Goal: Transaction & Acquisition: Purchase product/service

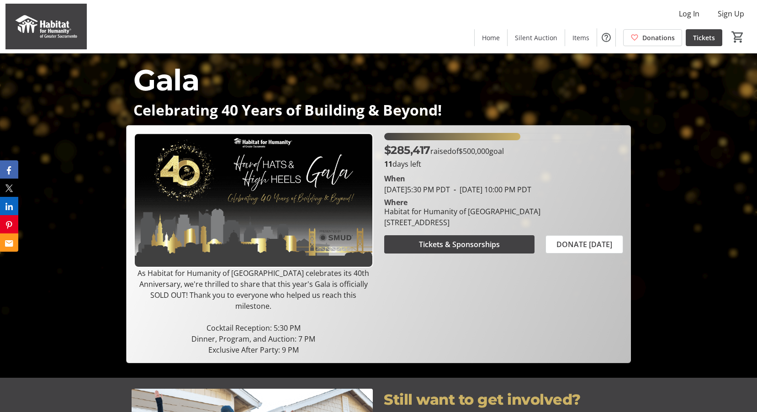
scroll to position [91, 0]
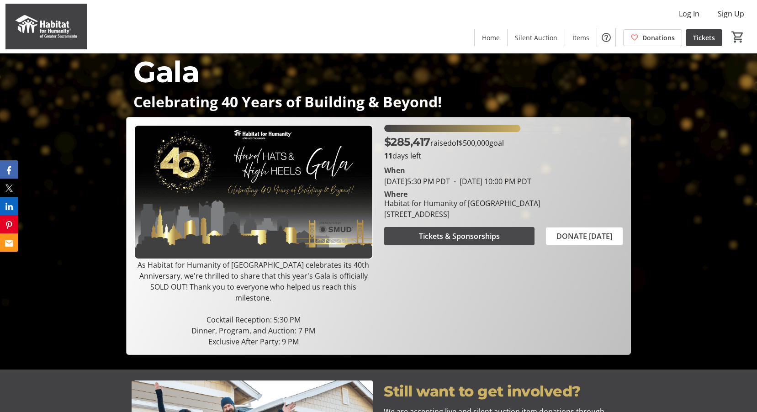
click at [452, 242] on span "Tickets & Sponsorships" at bounding box center [459, 236] width 81 height 11
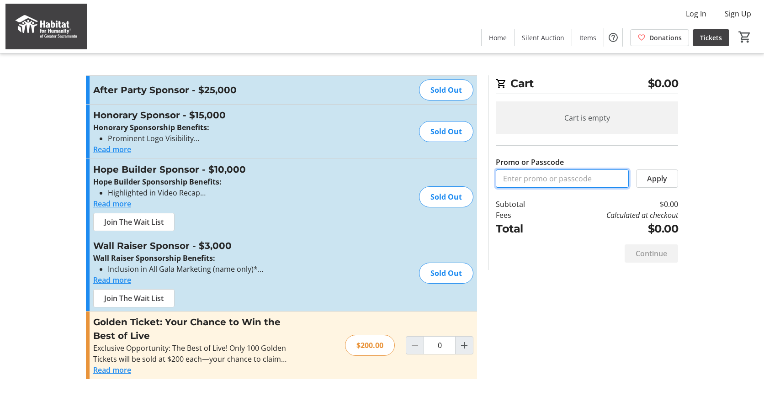
click at [533, 177] on input "Promo or Passcode" at bounding box center [562, 179] width 133 height 18
type input "zeigler25"
click at [652, 176] on span "Apply" at bounding box center [657, 178] width 20 height 11
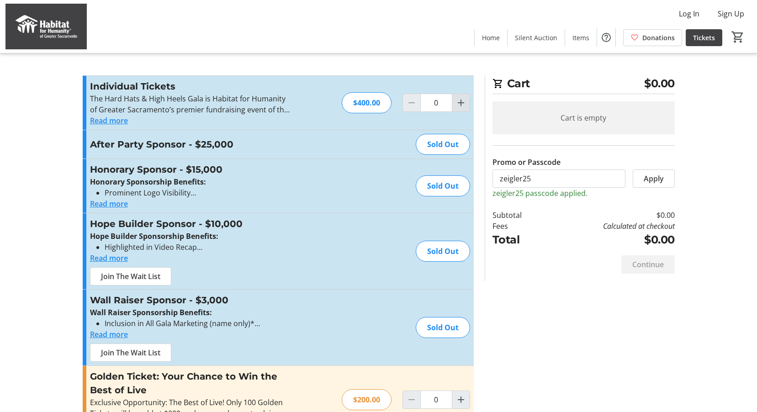
click at [458, 104] on mat-icon "Increment by one" at bounding box center [461, 102] width 11 height 11
type input "1"
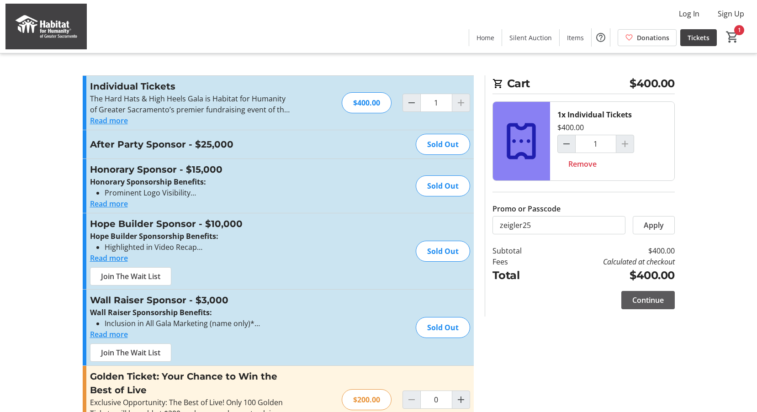
click at [646, 293] on span at bounding box center [647, 300] width 53 height 22
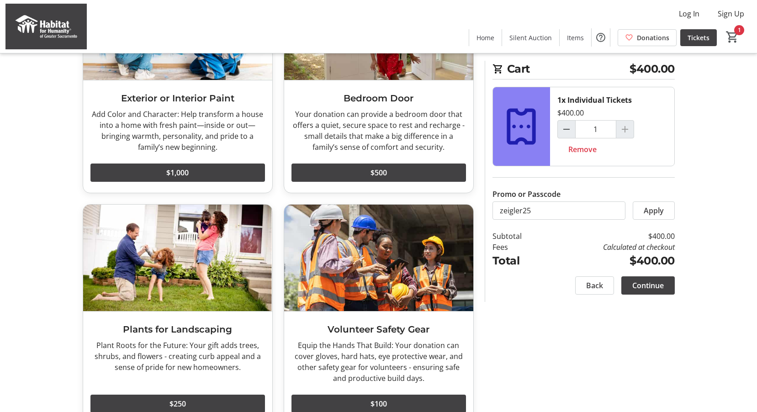
scroll to position [1150, 0]
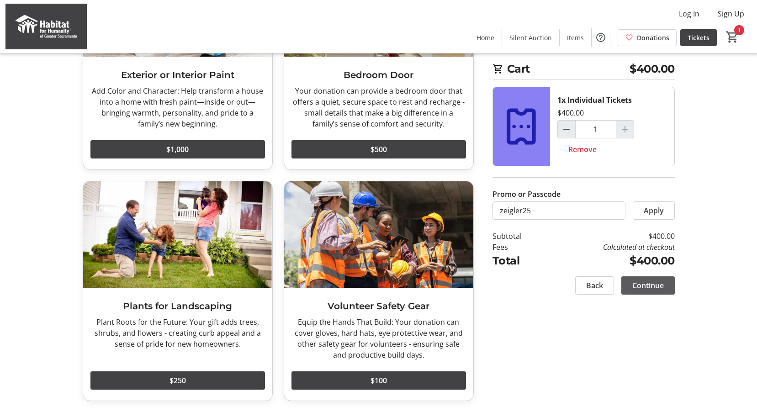
click at [635, 288] on span "Continue" at bounding box center [648, 285] width 32 height 11
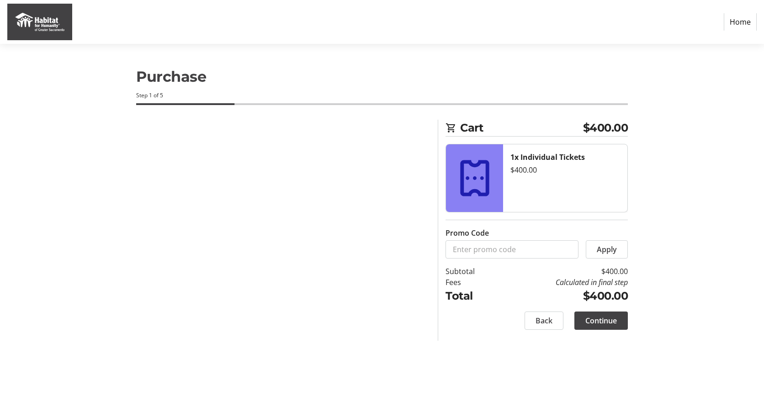
select select
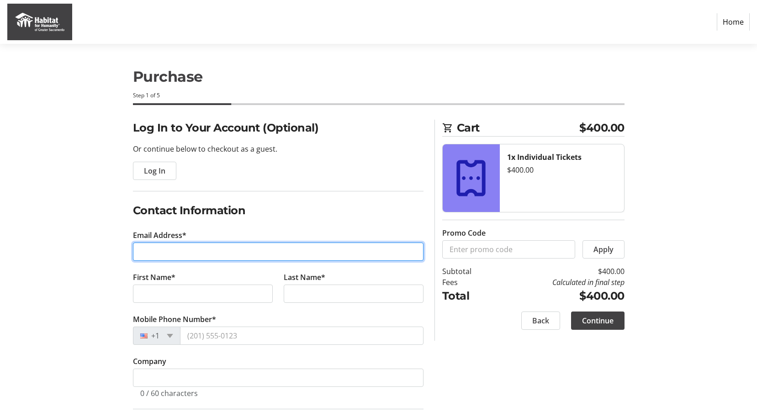
click at [182, 253] on input "Email Address*" at bounding box center [278, 252] width 291 height 18
type input "[EMAIL_ADDRESS][DOMAIN_NAME]"
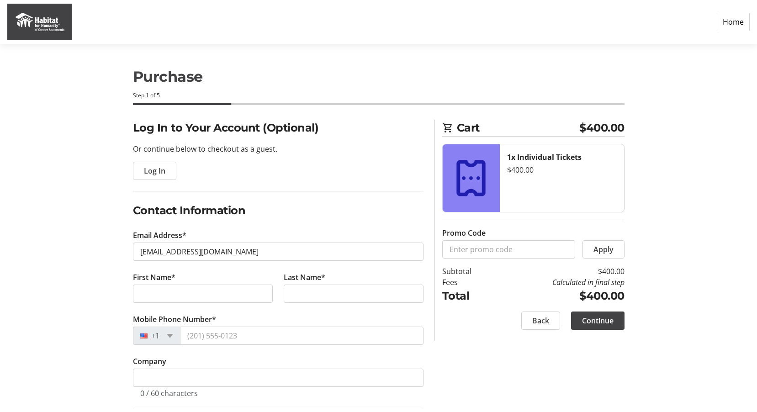
click at [168, 277] on label "First Name*" at bounding box center [154, 277] width 42 height 11
click at [168, 285] on input "First Name*" at bounding box center [203, 294] width 140 height 18
type input "[PERSON_NAME]"
click at [290, 291] on input "Last Name*" at bounding box center [354, 294] width 140 height 18
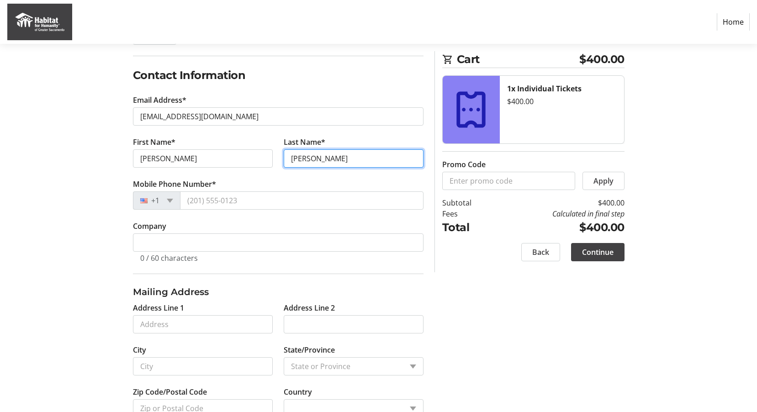
scroll to position [137, 0]
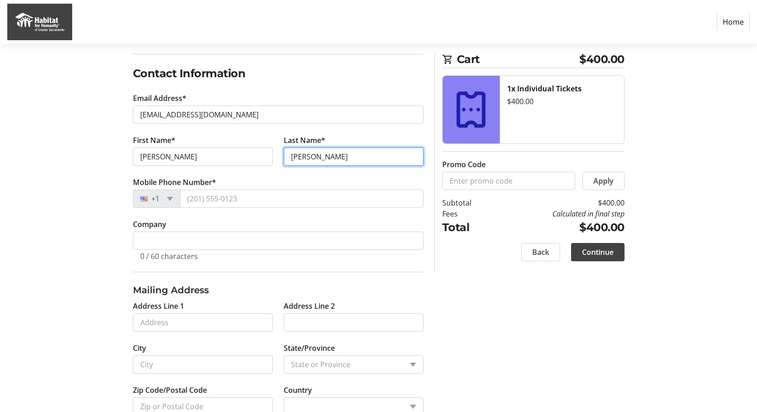
type input "[PERSON_NAME]"
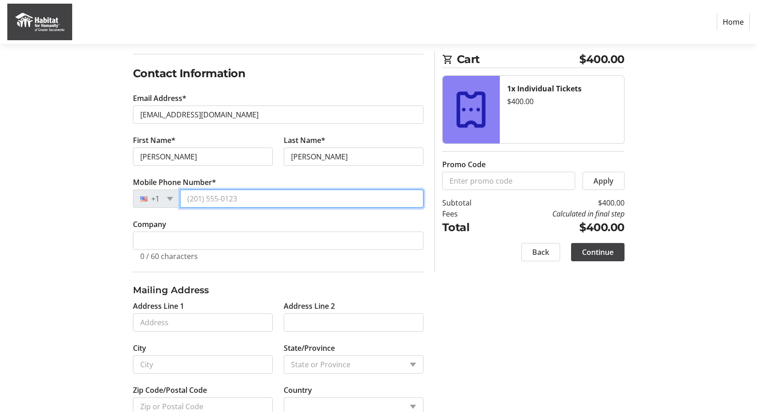
click at [229, 207] on input "Mobile Phone Number*" at bounding box center [302, 199] width 244 height 18
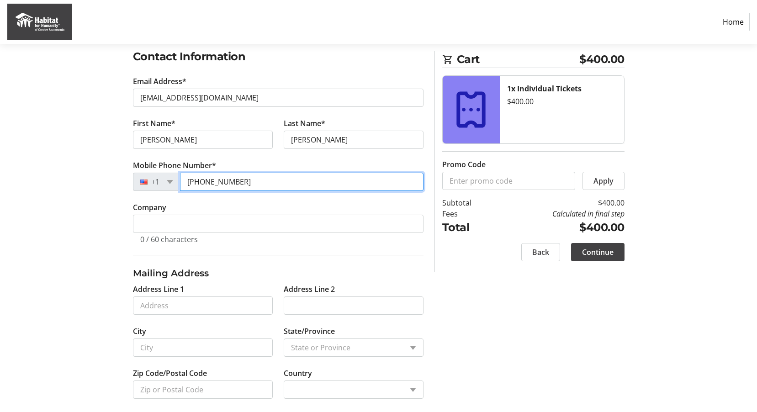
scroll to position [163, 0]
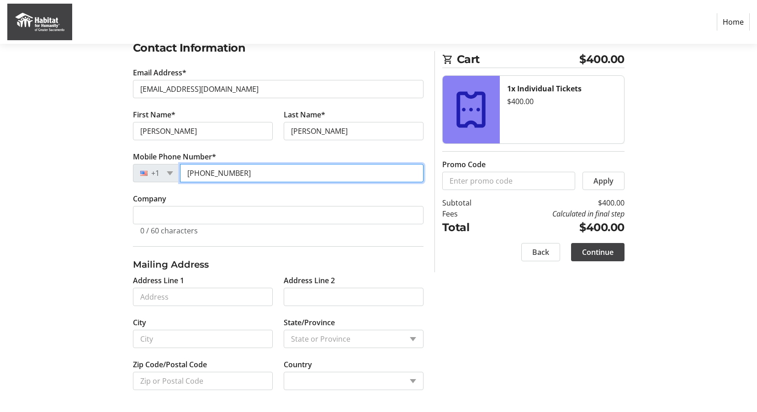
type input "[PHONE_NUMBER]"
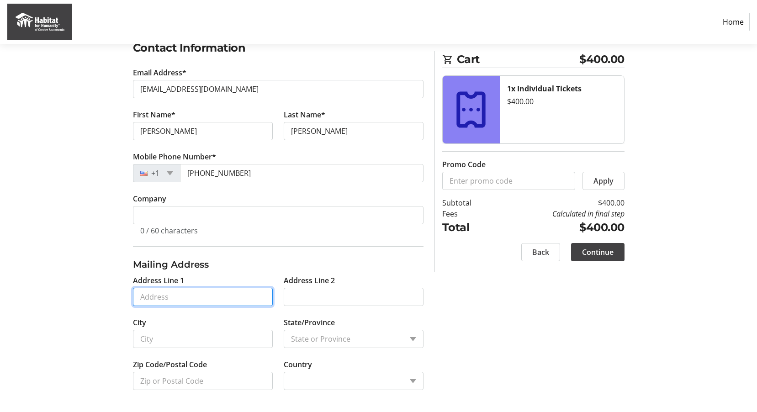
click at [180, 296] on input "Address Line 1" at bounding box center [203, 297] width 140 height 18
type input "[STREET_ADDRESS]"
type input "[GEOGRAPHIC_DATA]"
type input "95747"
select select "US"
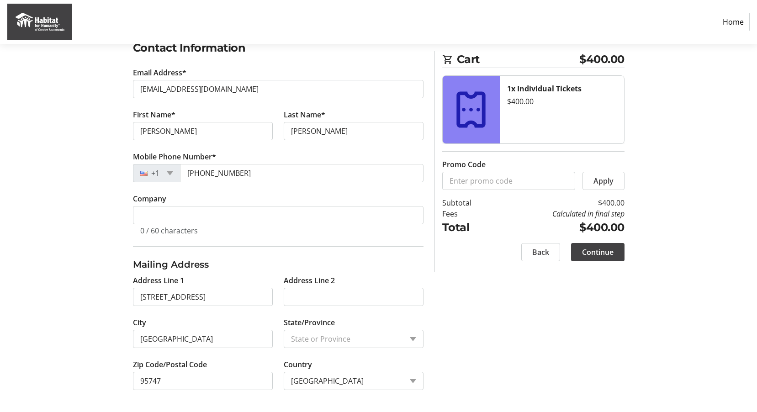
select select "CA"
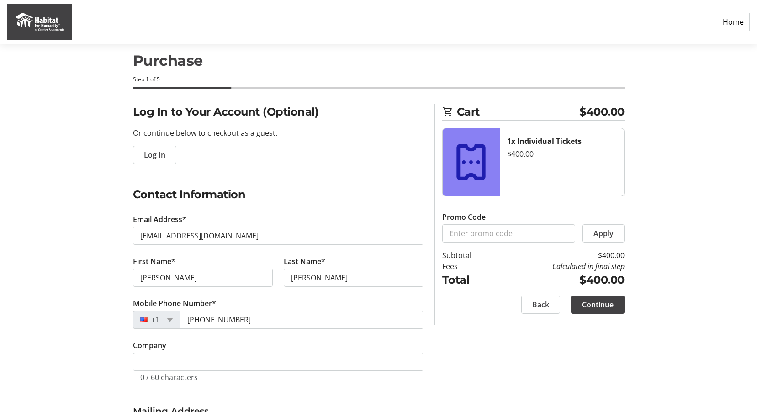
scroll to position [0, 0]
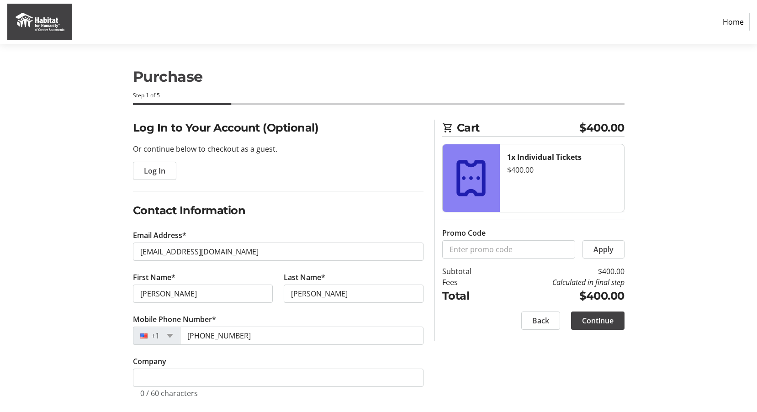
click at [598, 315] on button "Continue" at bounding box center [597, 321] width 53 height 18
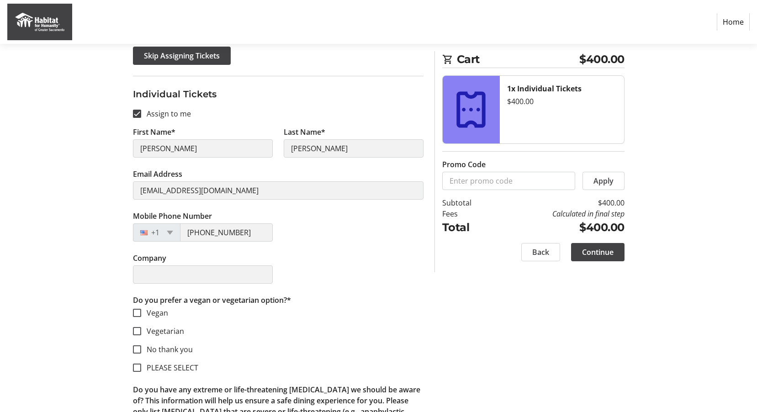
scroll to position [137, 0]
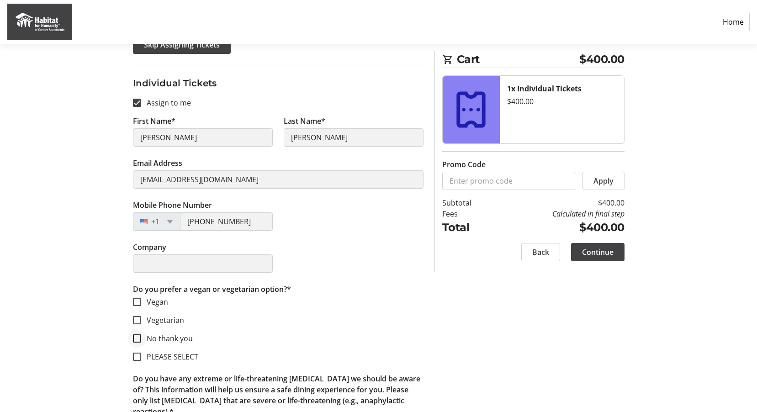
click at [142, 339] on div at bounding box center [137, 339] width 22 height 22
checkbox input "true"
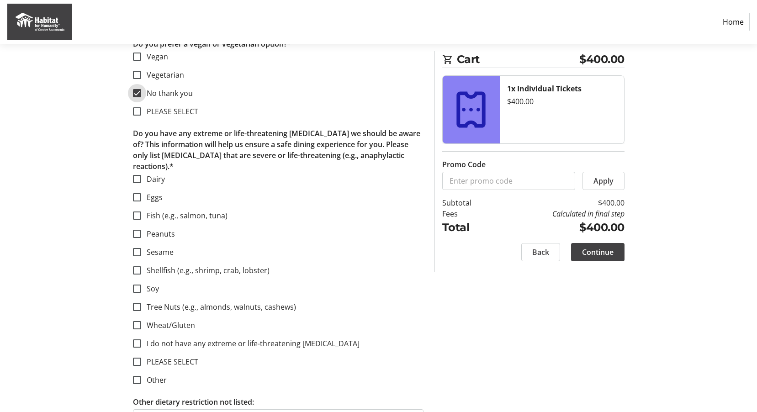
scroll to position [398, 0]
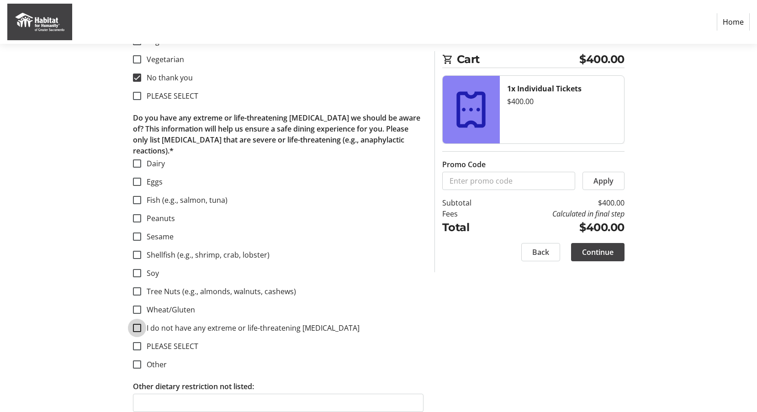
click at [133, 324] on input "I do not have any extreme or life-threatening [MEDICAL_DATA]" at bounding box center [137, 328] width 8 height 8
checkbox input "true"
click at [601, 248] on span "Continue" at bounding box center [598, 252] width 32 height 11
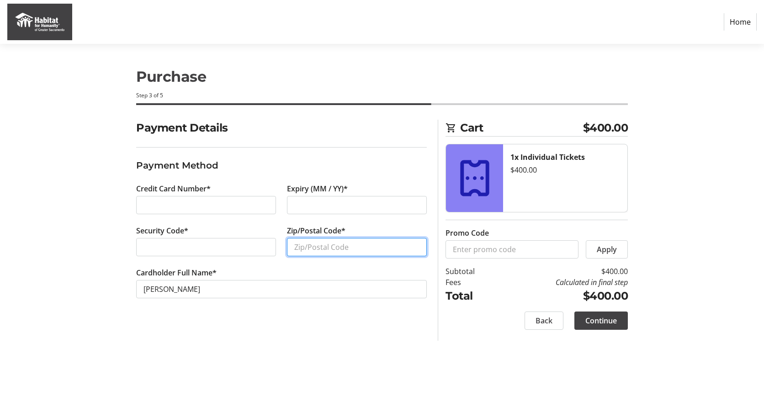
click at [299, 246] on input "Zip/Postal Code*" at bounding box center [357, 247] width 140 height 18
type input "95747"
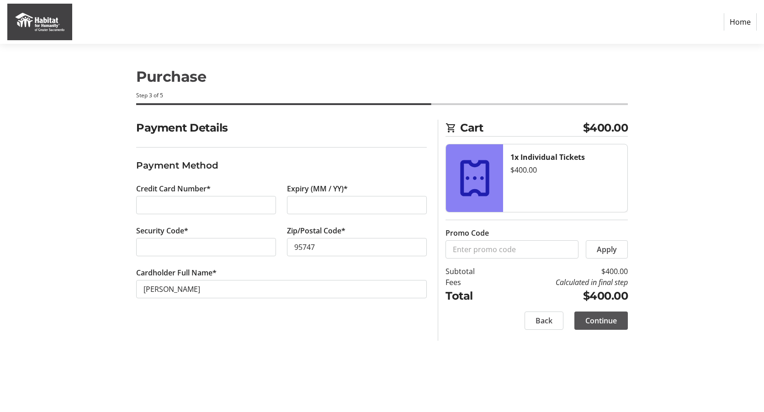
click at [602, 320] on span "Continue" at bounding box center [601, 320] width 32 height 11
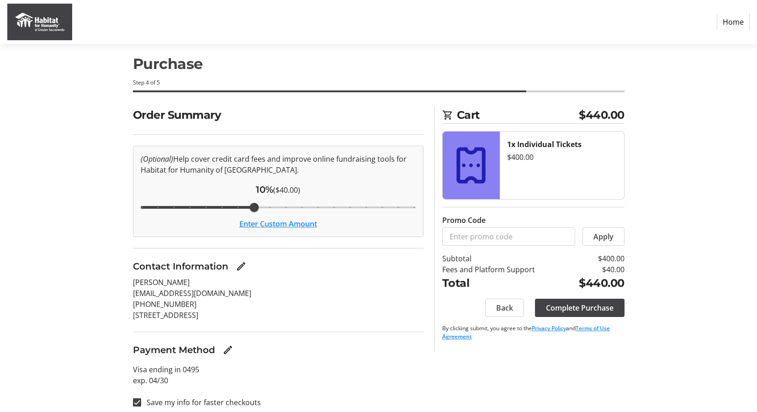
scroll to position [20, 0]
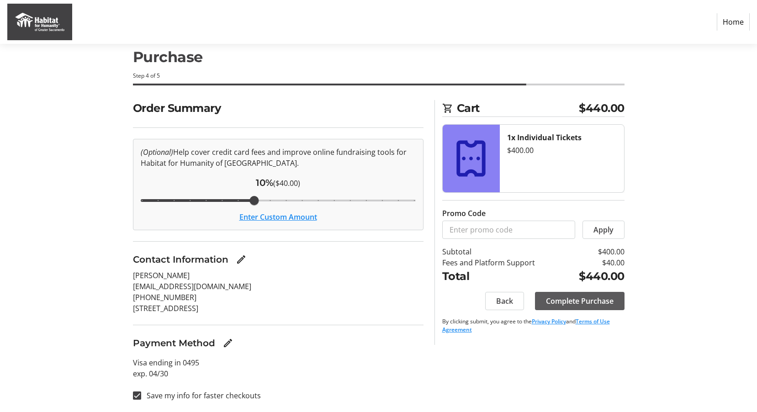
click at [563, 303] on span "Complete Purchase" at bounding box center [580, 301] width 68 height 11
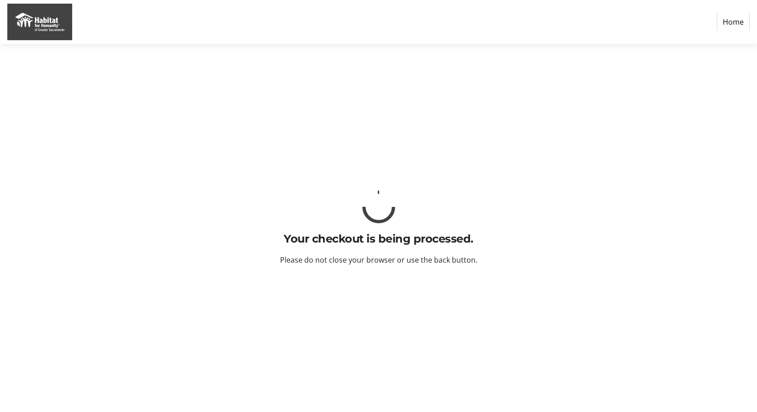
scroll to position [0, 0]
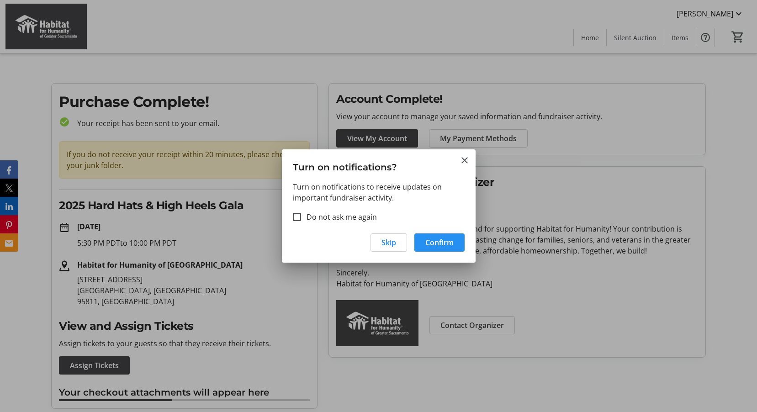
click at [431, 243] on span "Confirm" at bounding box center [439, 242] width 28 height 11
